Goal: Communication & Community: Answer question/provide support

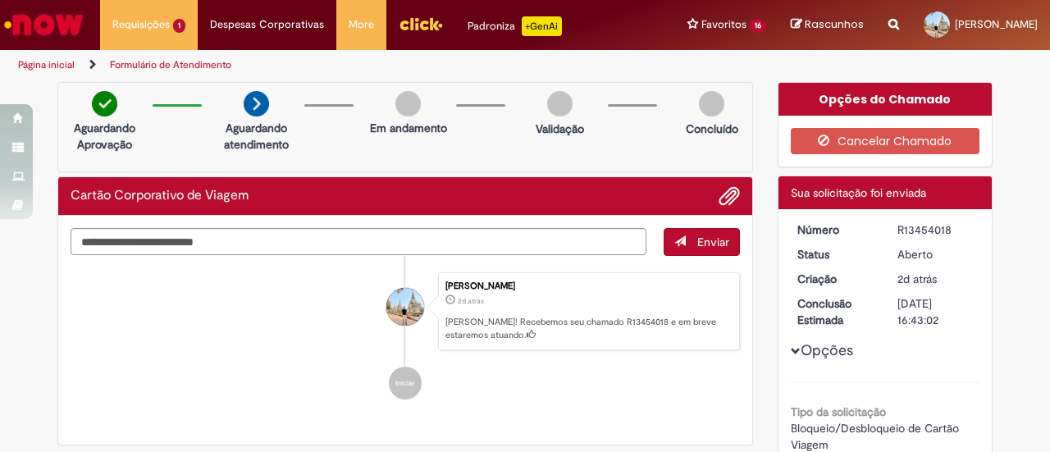
click at [637, 349] on ul "[PERSON_NAME] 2d atrás 2 dias atrás [PERSON_NAME]! Recebemos seu chamado R13454…" at bounding box center [406, 336] width 670 height 161
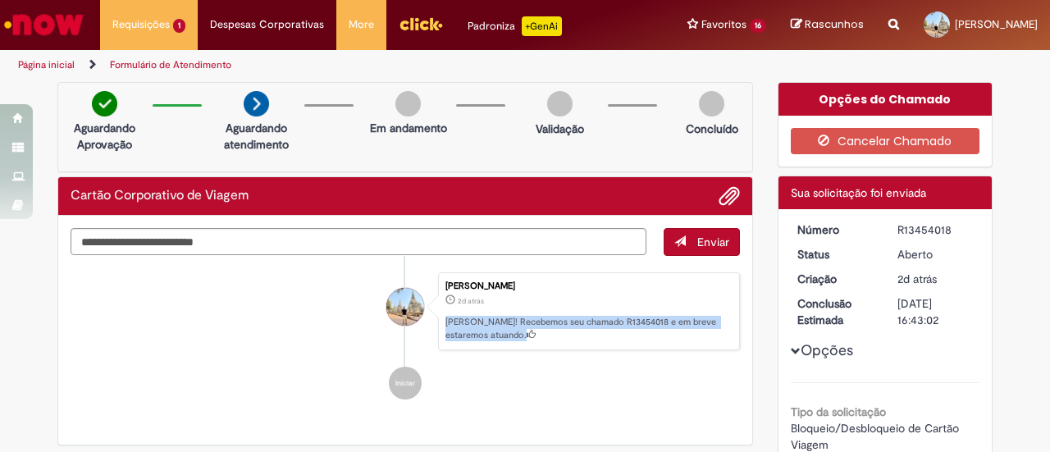
drag, startPoint x: 484, startPoint y: 337, endPoint x: 438, endPoint y: 324, distance: 47.8
click at [446, 324] on p "[PERSON_NAME]! Recebemos seu chamado R13454018 e em breve estaremos atuando." at bounding box center [589, 328] width 286 height 25
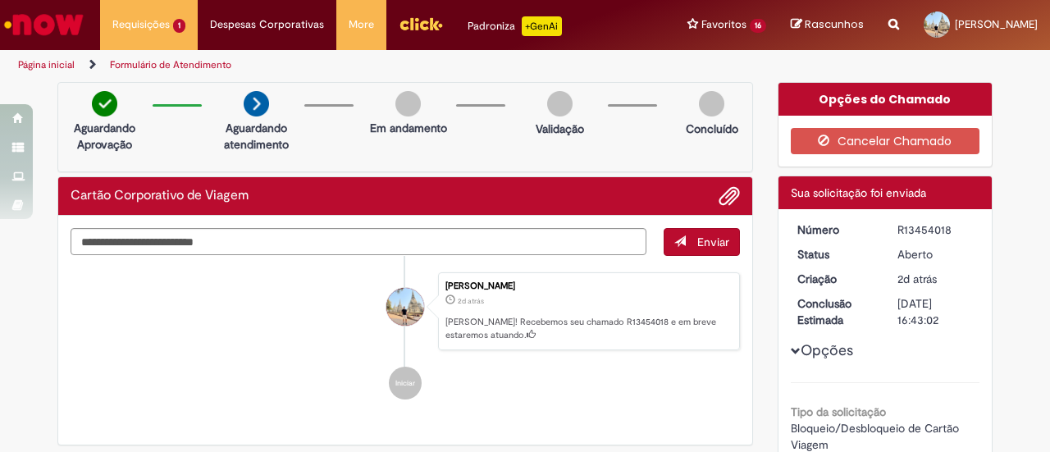
click at [338, 345] on li "[PERSON_NAME] 2d atrás 2 dias atrás [PERSON_NAME]! Recebemos seu chamado R13454…" at bounding box center [406, 311] width 670 height 79
click at [168, 240] on textarea "Digite sua mensagem aqui..." at bounding box center [359, 241] width 576 height 27
click at [199, 250] on textarea "Digite sua mensagem aqui..." at bounding box center [359, 241] width 576 height 27
type textarea "*"
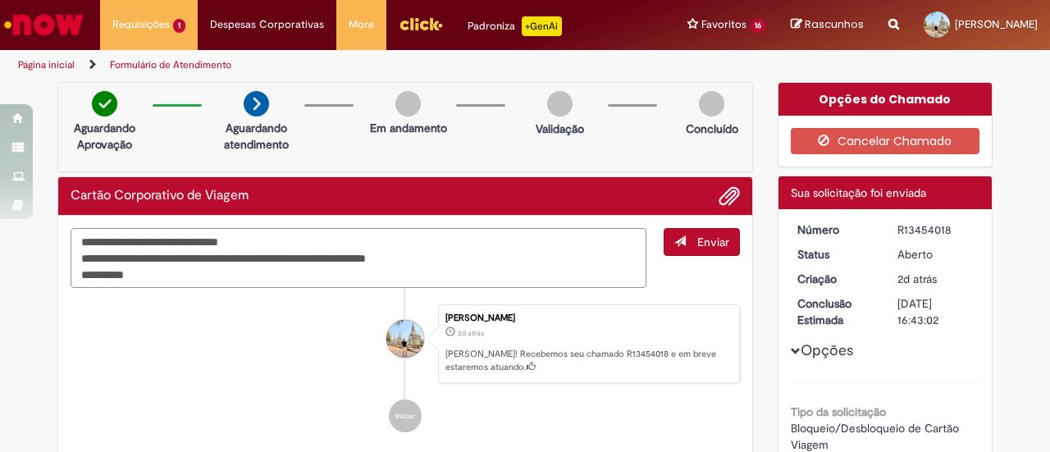
type textarea "**********"
click at [718, 228] on button "Enviar" at bounding box center [702, 242] width 76 height 28
